Goal: Information Seeking & Learning: Learn about a topic

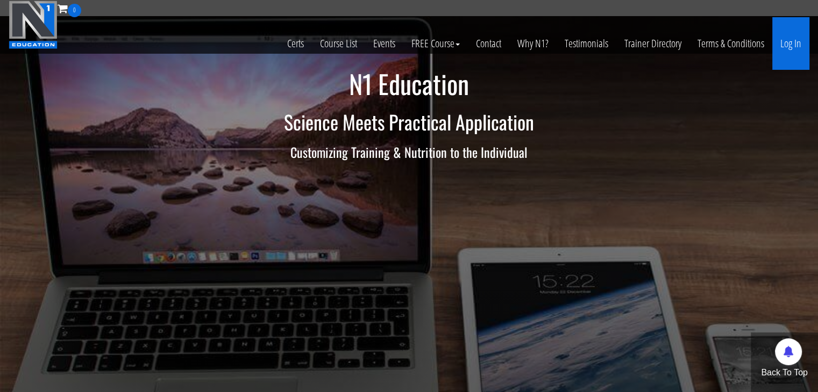
click at [784, 39] on link "Log In" at bounding box center [790, 43] width 37 height 53
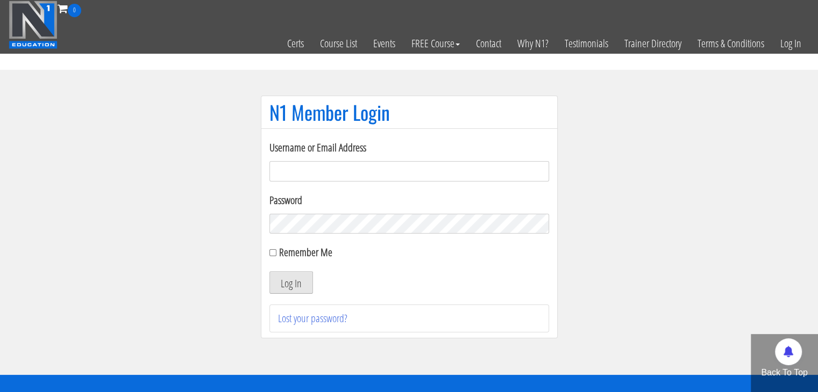
type input "makszietek@gmail.com"
click at [292, 285] on button "Log In" at bounding box center [291, 282] width 44 height 23
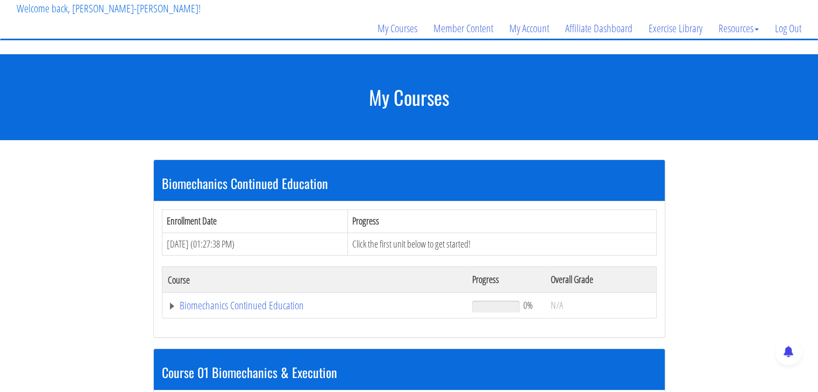
scroll to position [161, 0]
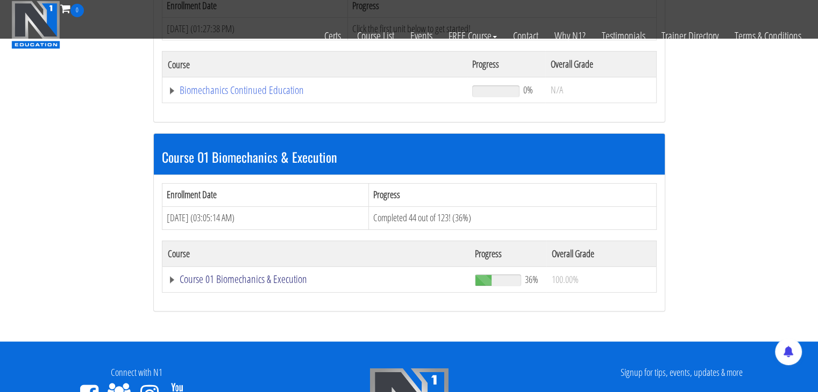
click at [234, 96] on link "Course 01 Biomechanics & Execution" at bounding box center [315, 90] width 294 height 11
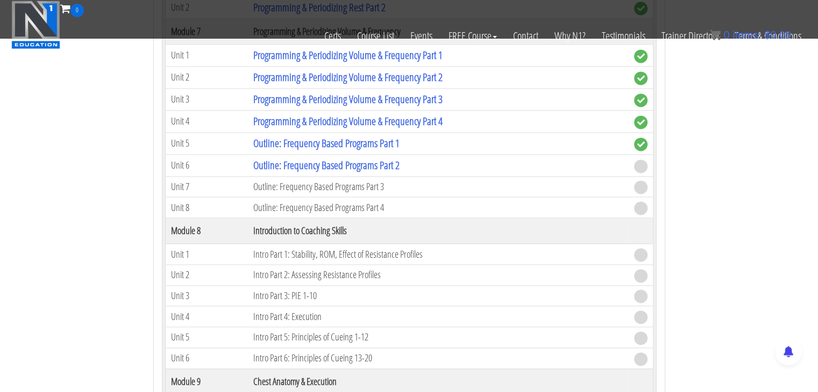
scroll to position [1505, 0]
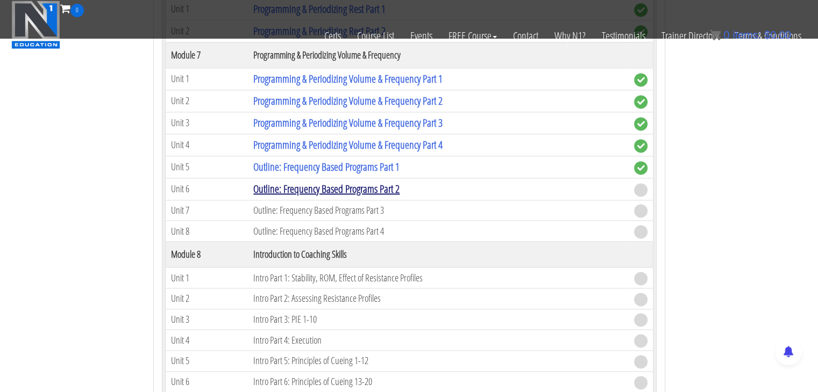
click at [329, 187] on link "Outline: Frequency Based Programs Part 2" at bounding box center [326, 189] width 146 height 15
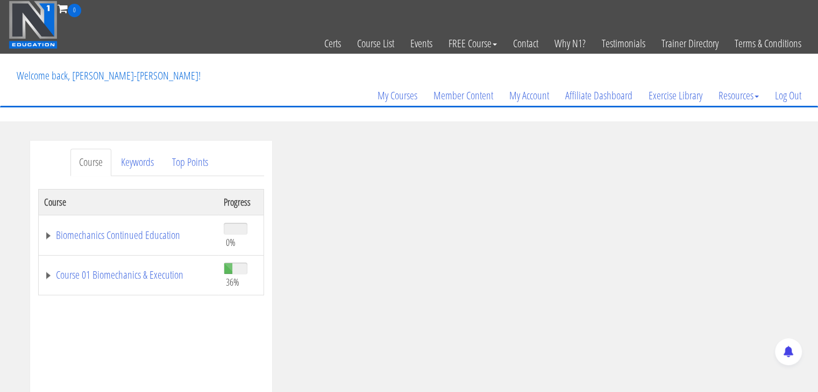
scroll to position [54, 0]
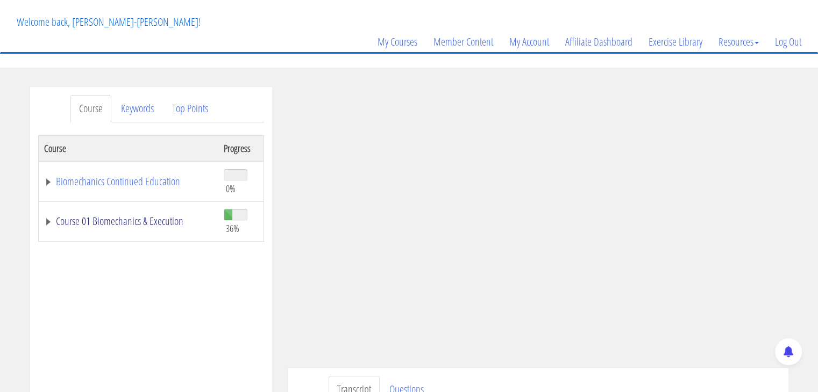
click at [153, 218] on link "Course 01 Biomechanics & Execution" at bounding box center [128, 221] width 169 height 11
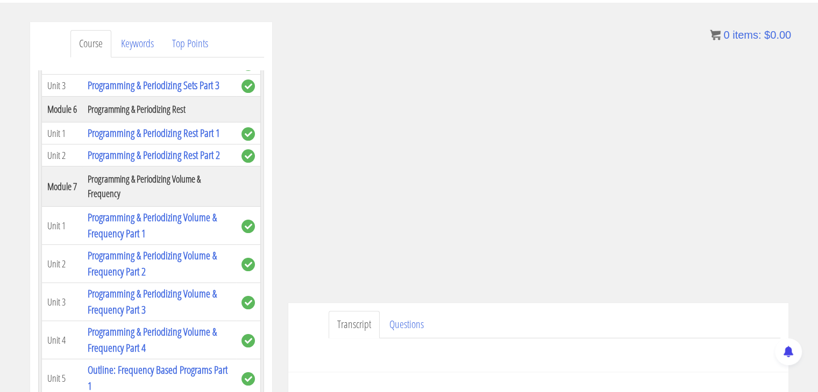
scroll to position [123, 0]
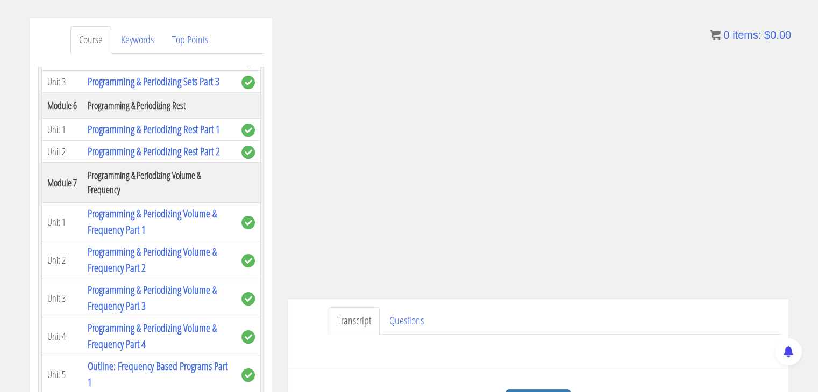
click at [645, 326] on ul "Transcript Questions" at bounding box center [553, 320] width 451 height 27
click at [526, 312] on ul "Transcript Questions" at bounding box center [553, 320] width 451 height 27
click at [629, 13] on section "Course Keywords Top Points Course Progress Biomechanics Continued Education 0% …" at bounding box center [409, 322] width 818 height 646
click at [677, 320] on ul "Transcript Questions" at bounding box center [553, 320] width 451 height 27
